Goal: Contribute content

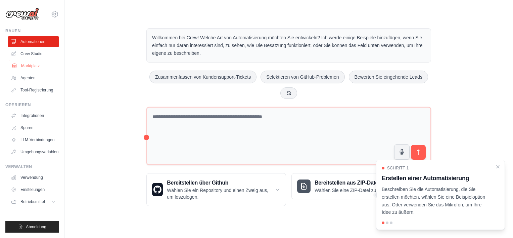
click at [39, 65] on font "Marktplatz" at bounding box center [30, 65] width 18 height 5
click at [499, 166] on icon "Komplettlösung schließen" at bounding box center [498, 166] width 6 height 6
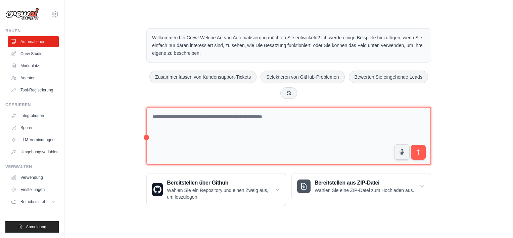
drag, startPoint x: 261, startPoint y: 141, endPoint x: 211, endPoint y: 142, distance: 49.4
click at [211, 142] on textarea at bounding box center [288, 136] width 285 height 58
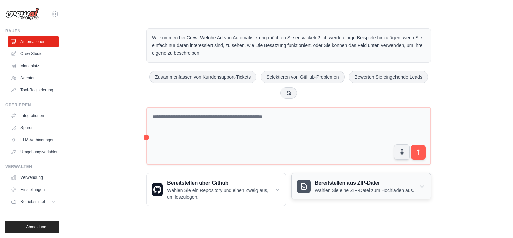
click at [423, 183] on icon at bounding box center [422, 186] width 7 height 7
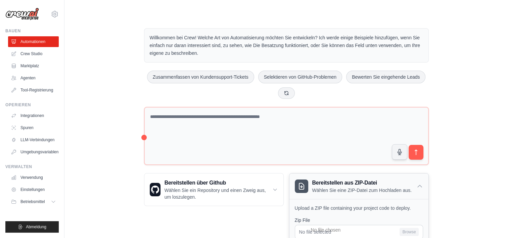
scroll to position [34, 0]
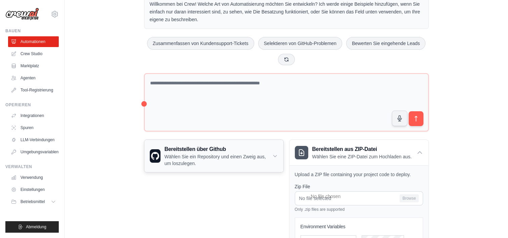
click at [275, 154] on icon at bounding box center [274, 155] width 5 height 7
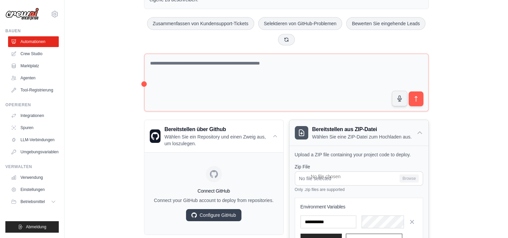
scroll to position [67, 0]
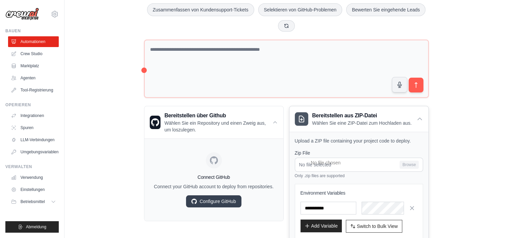
click at [332, 220] on button "Add Variable" at bounding box center [321, 225] width 41 height 13
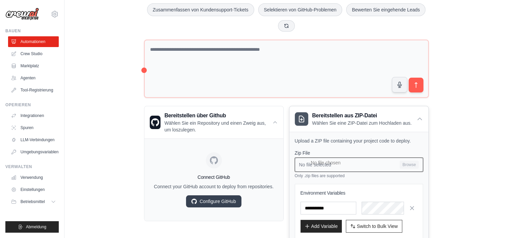
click at [380, 163] on input "No file selected Browse" at bounding box center [359, 165] width 128 height 14
